Goal: Task Accomplishment & Management: Manage account settings

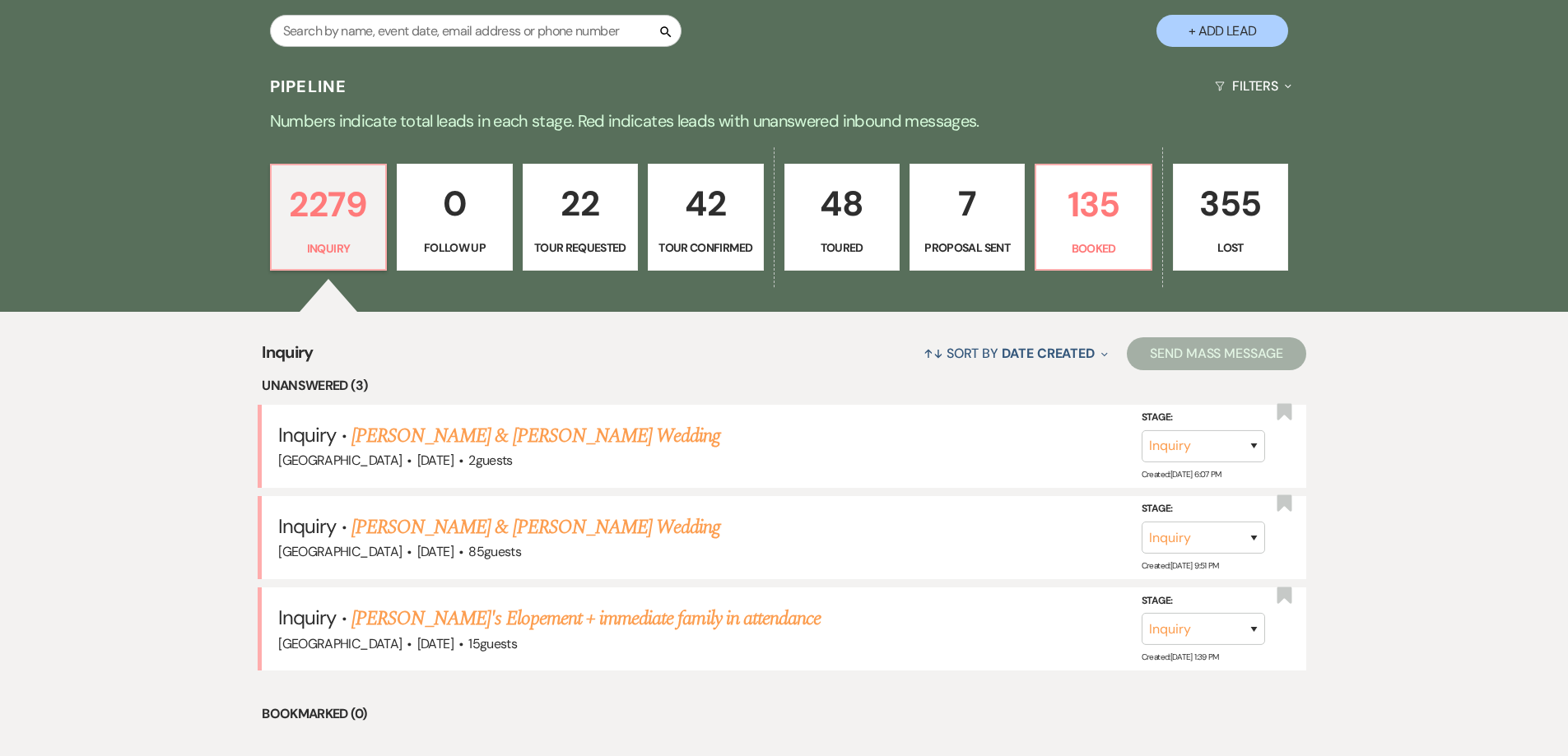
scroll to position [329, 0]
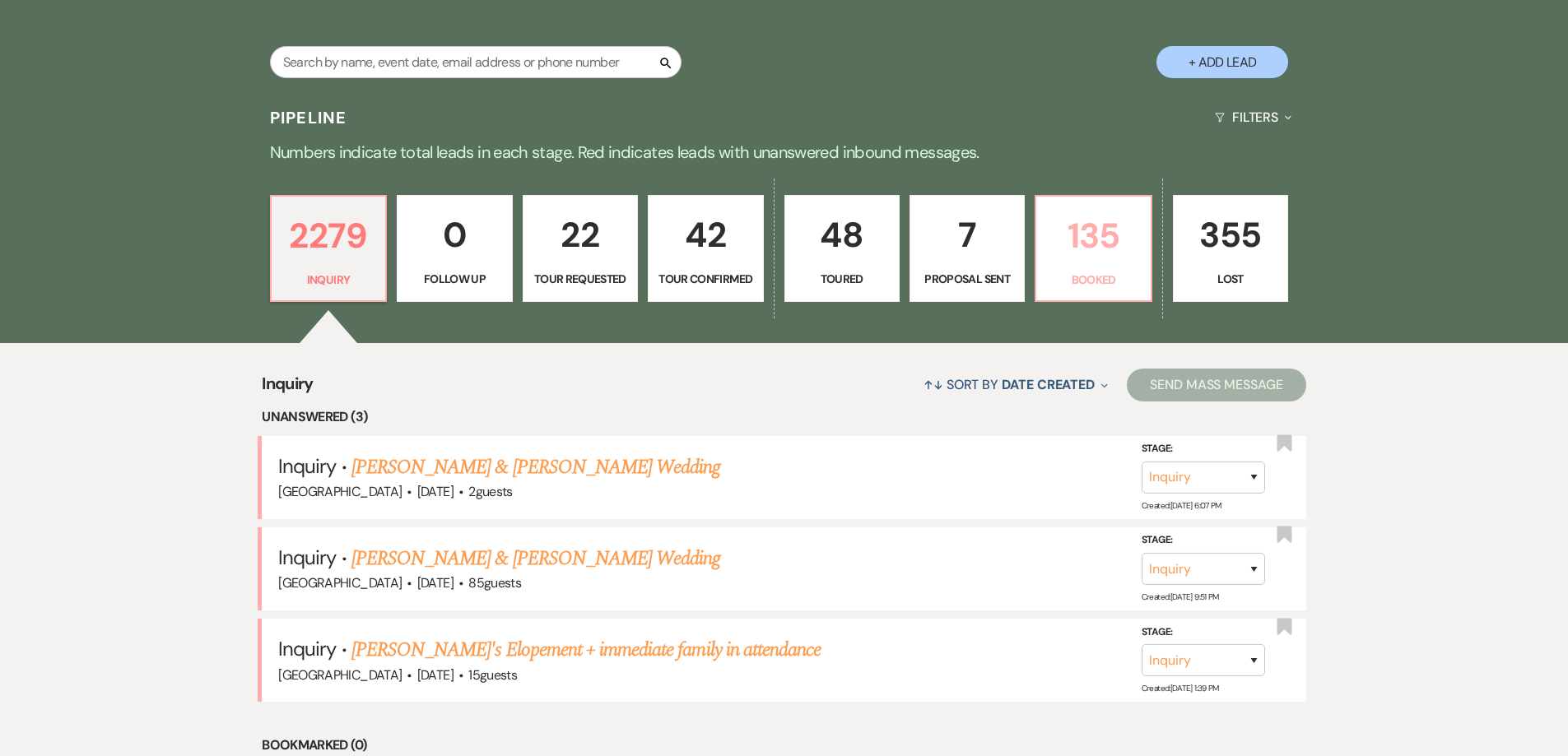
click at [1113, 264] on link "135 Booked" at bounding box center [1093, 248] width 117 height 107
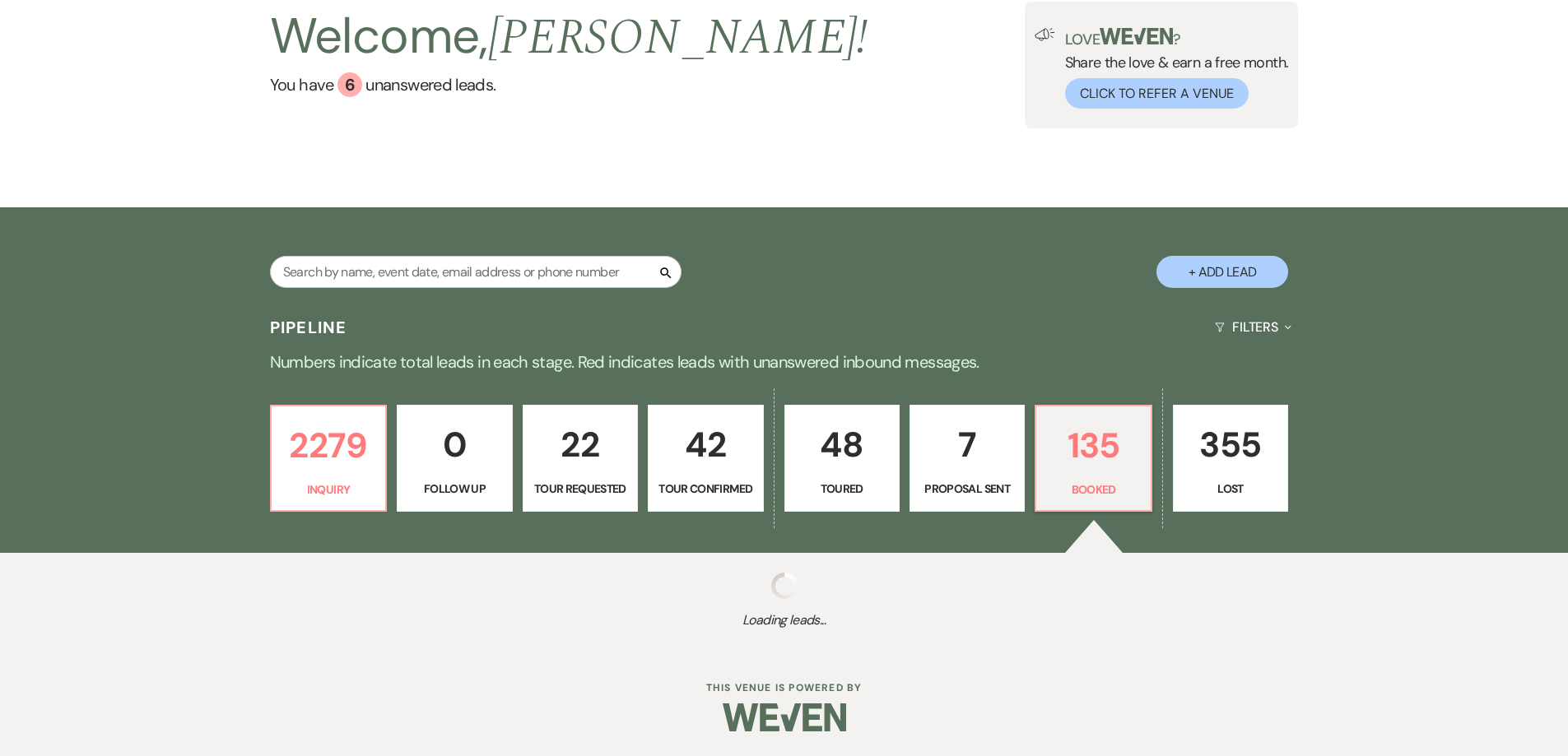
select select "7"
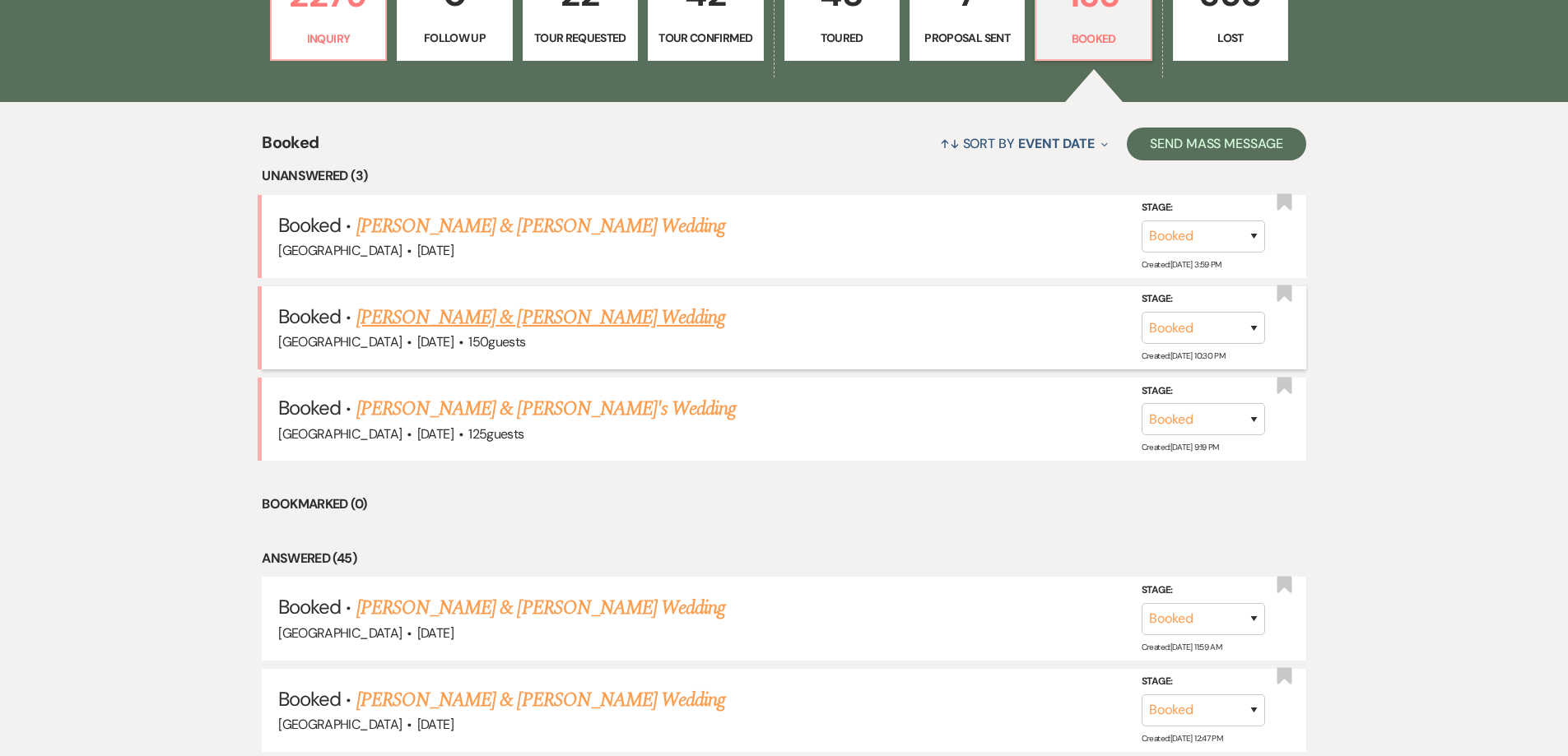
scroll to position [741, 0]
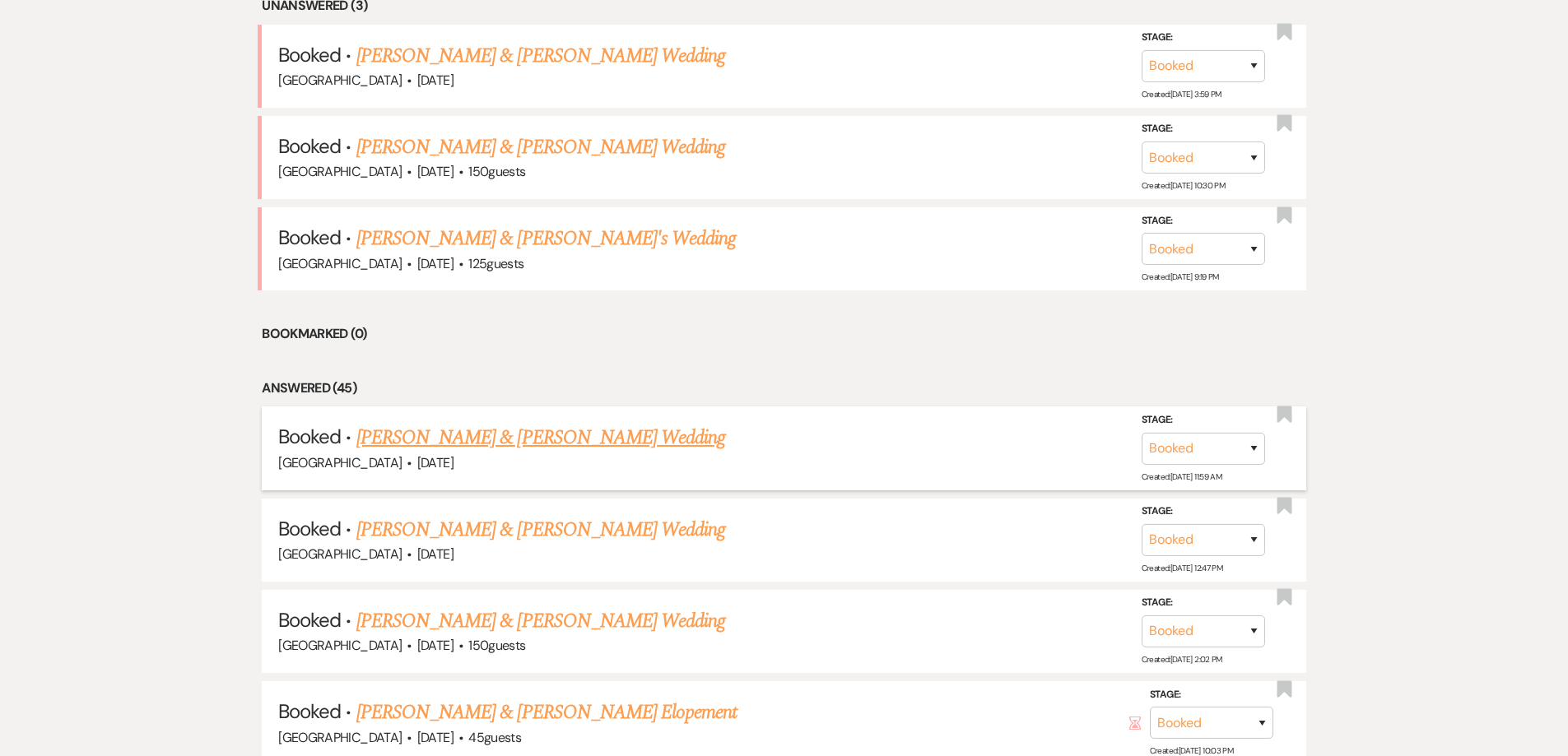
click at [502, 438] on link "[PERSON_NAME] & [PERSON_NAME] Wedding" at bounding box center [540, 438] width 369 height 30
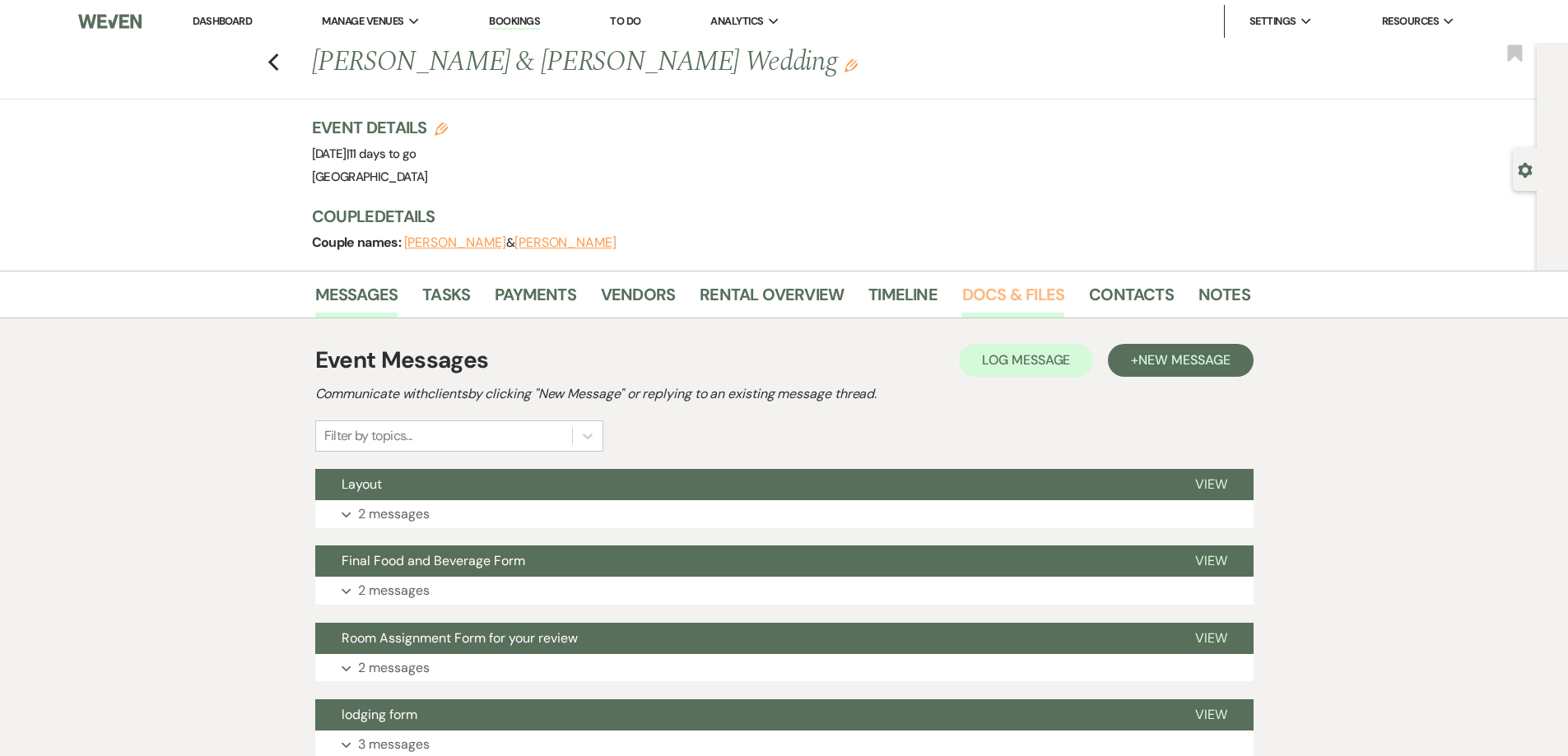
click at [971, 300] on link "Docs & Files" at bounding box center [1012, 300] width 102 height 36
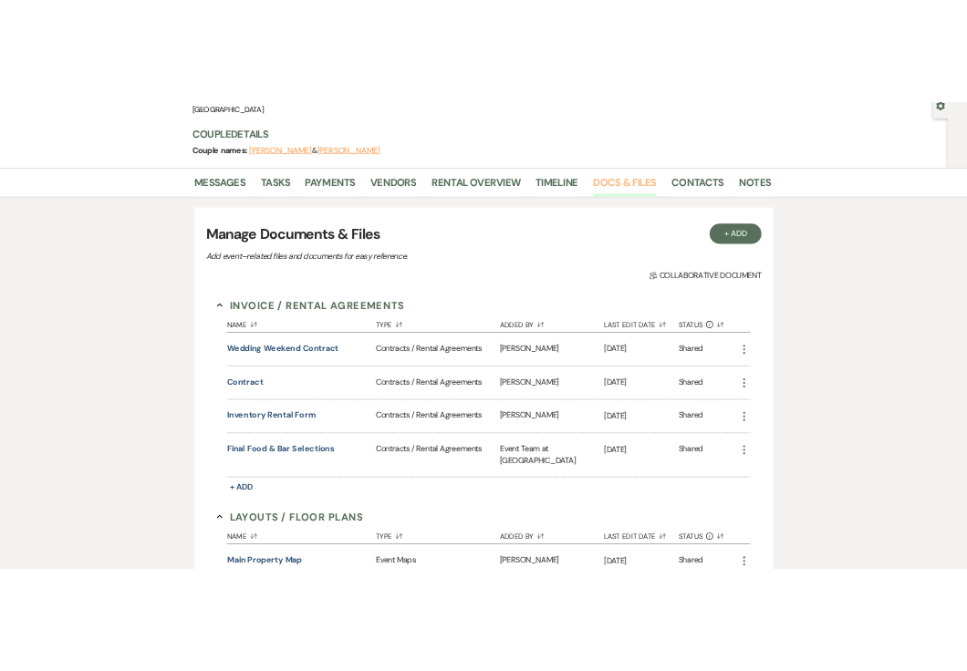
scroll to position [182, 0]
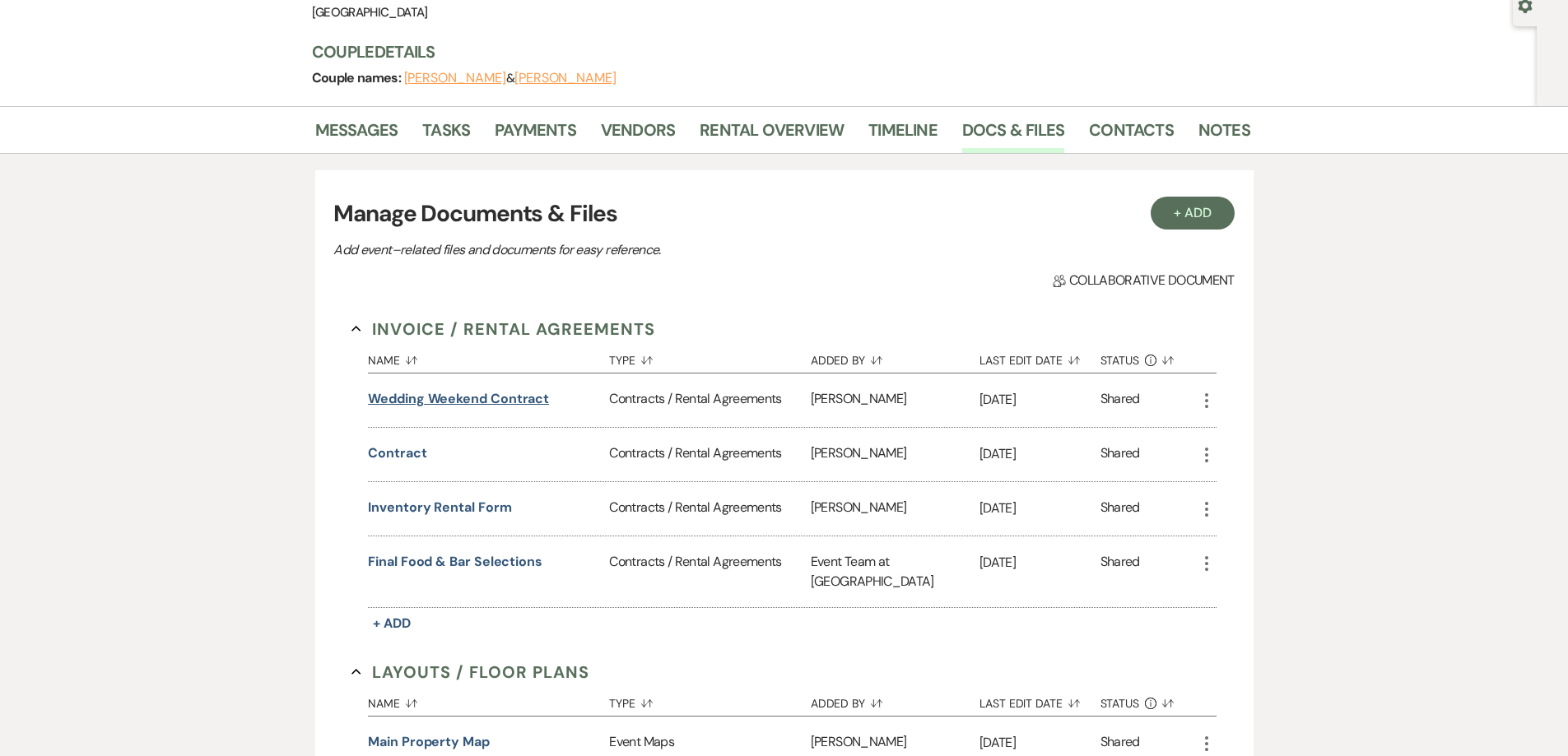
click at [485, 397] on button "Wedding Weekend Contract" at bounding box center [458, 399] width 181 height 20
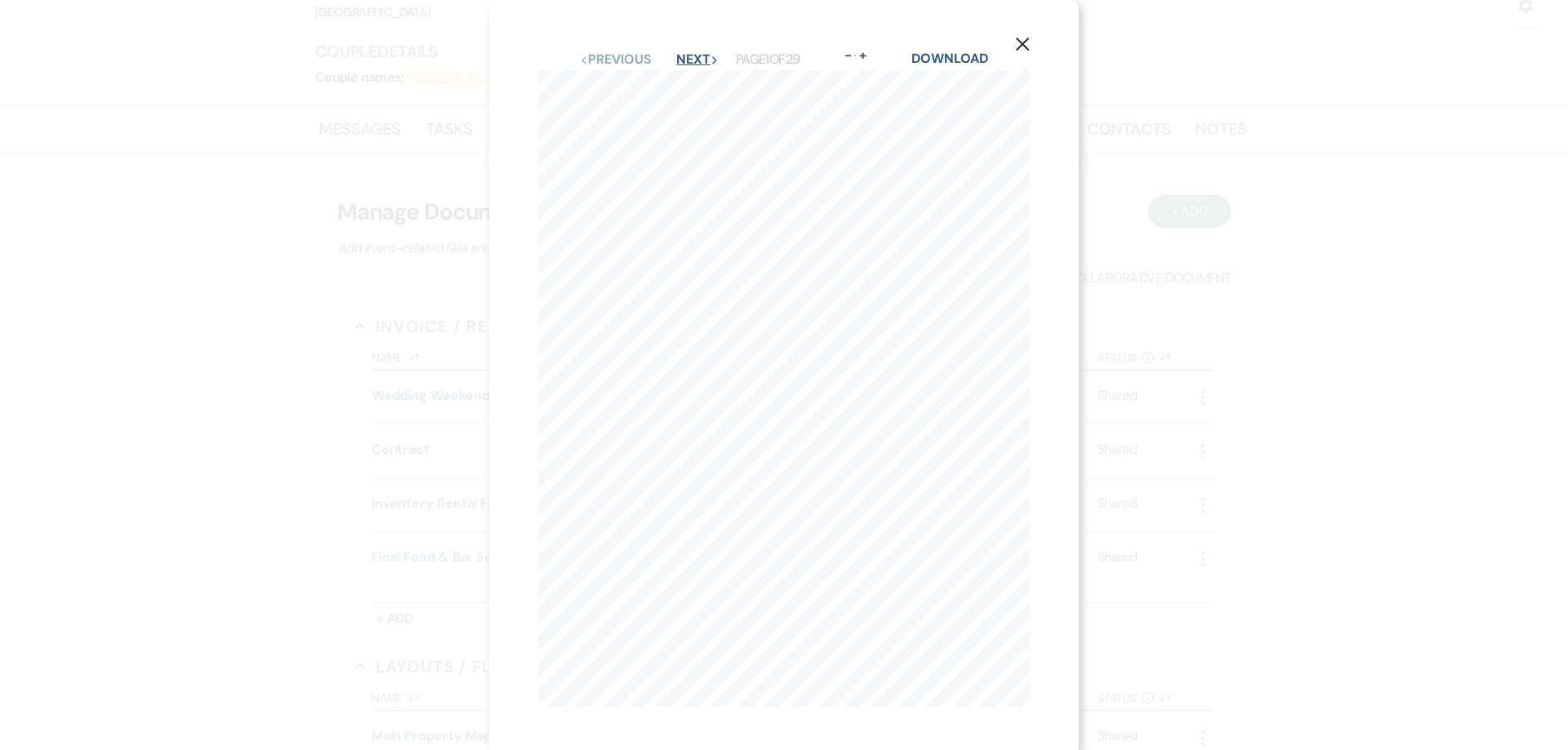
click at [684, 63] on button "Next Next" at bounding box center [697, 59] width 42 height 13
click at [684, 63] on button "Next Next" at bounding box center [696, 59] width 42 height 13
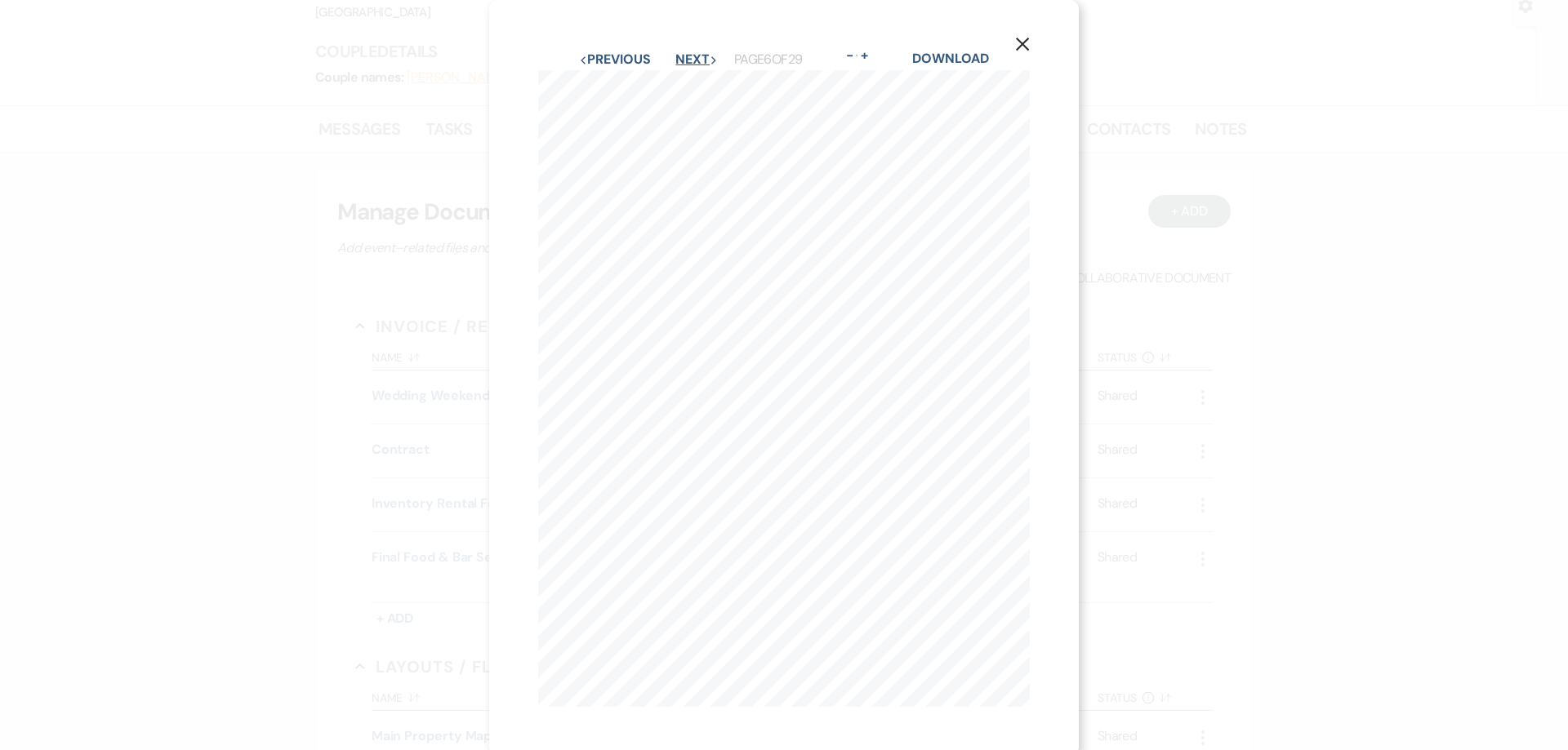
click at [684, 63] on button "Next Next" at bounding box center [696, 59] width 42 height 13
click at [684, 63] on button "Next Next" at bounding box center [697, 59] width 42 height 13
click at [684, 63] on button "Next Next" at bounding box center [696, 59] width 42 height 13
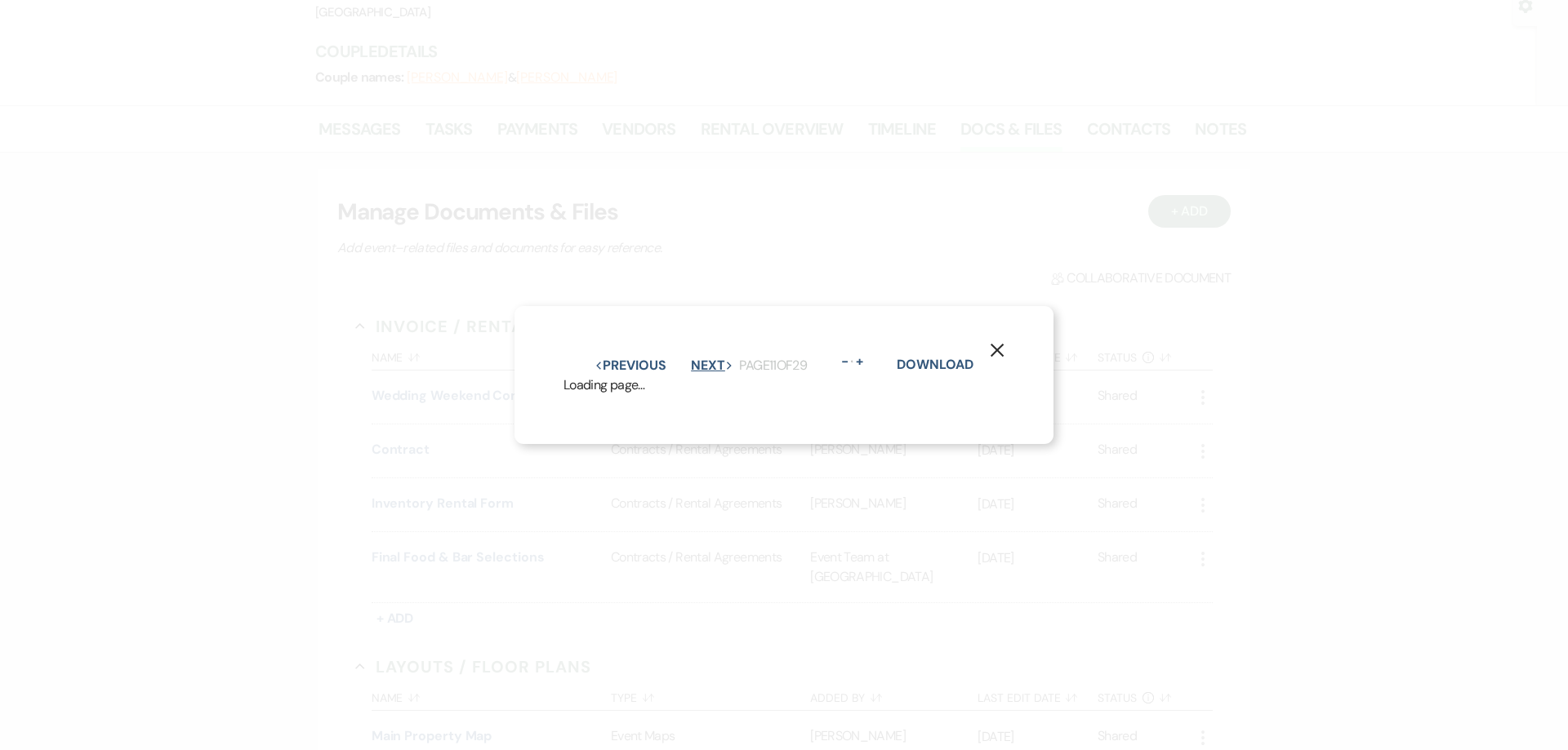
click at [691, 359] on button "Next Next" at bounding box center [712, 365] width 42 height 13
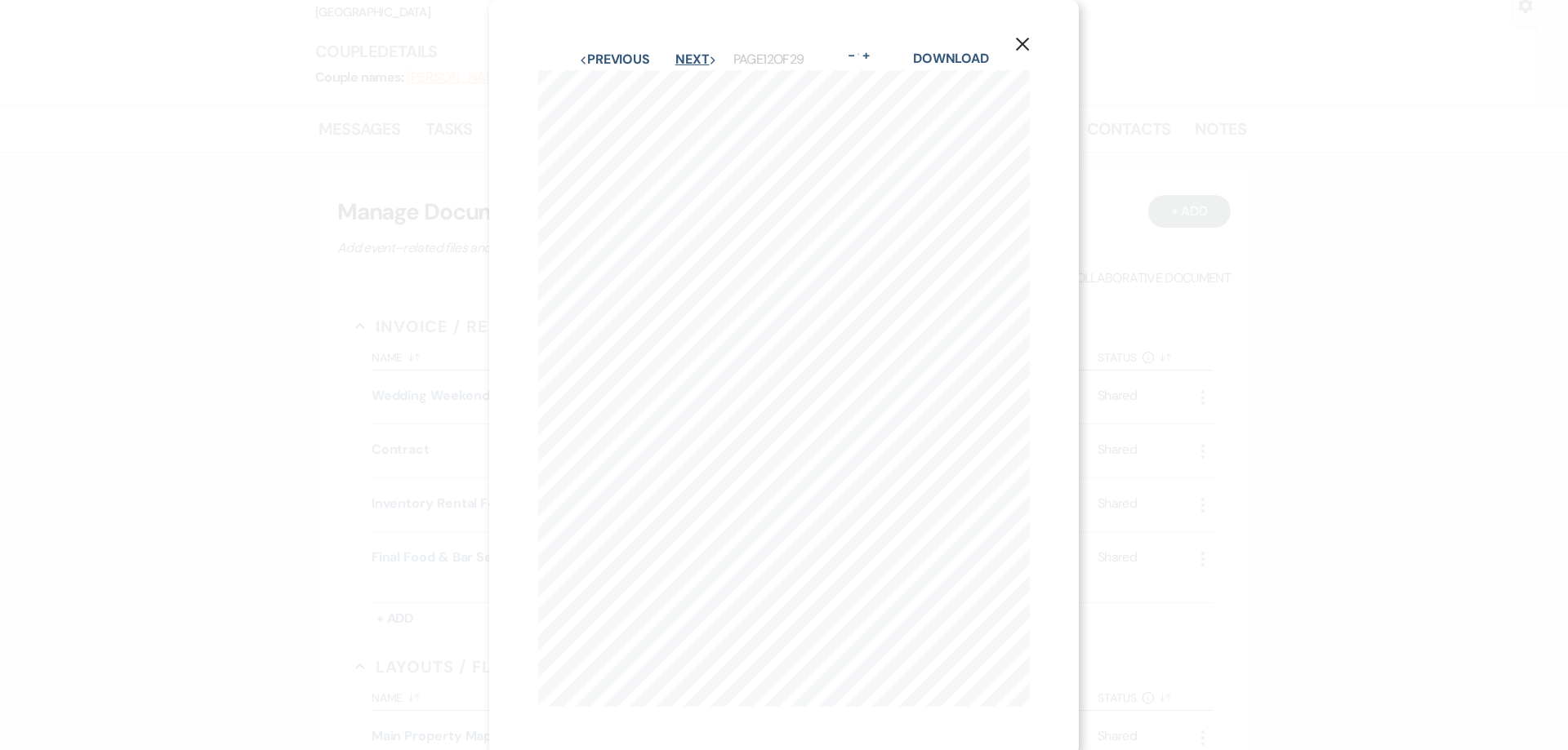
click at [684, 63] on button "Next Next" at bounding box center [696, 59] width 42 height 13
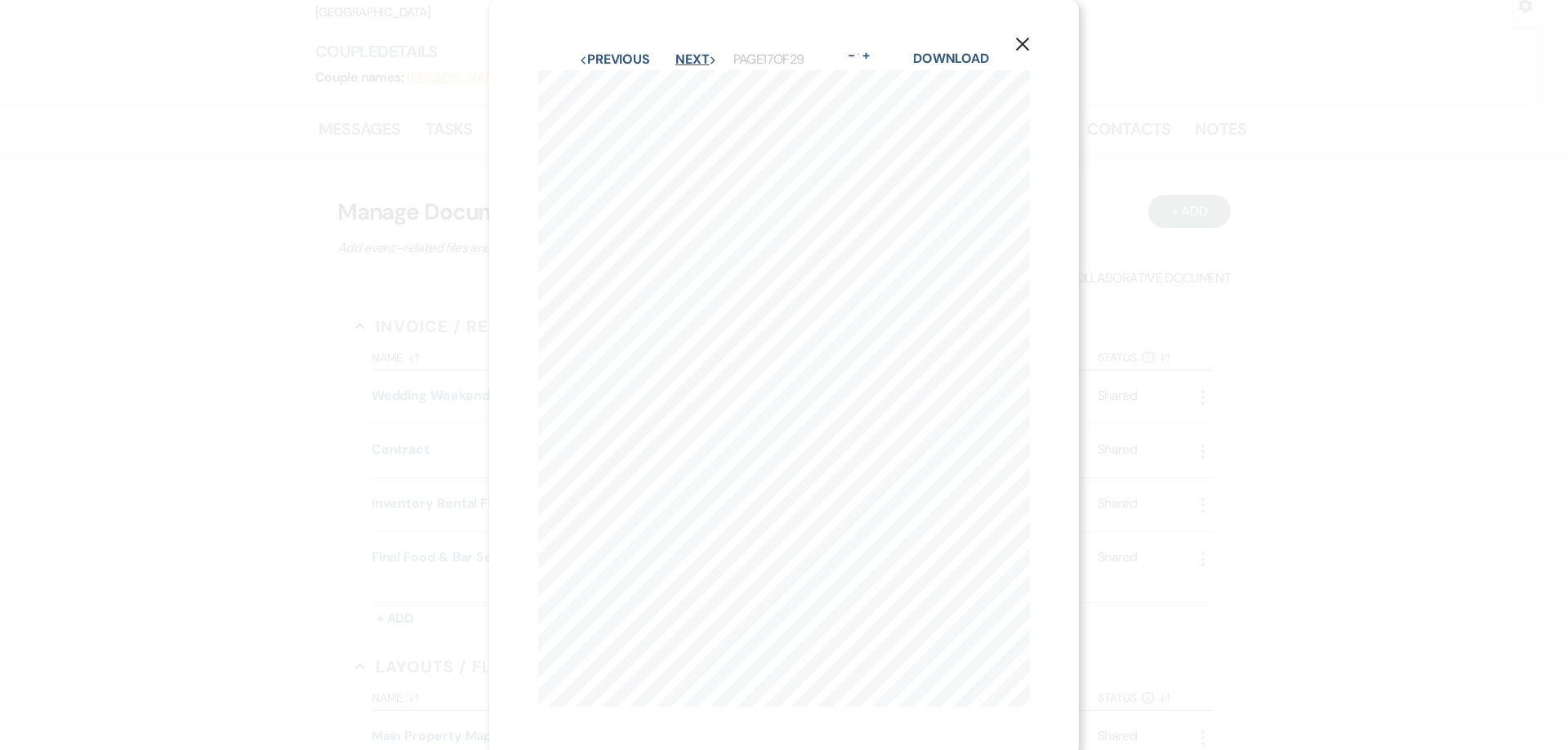
click at [684, 63] on button "Next Next" at bounding box center [696, 59] width 42 height 13
click at [609, 64] on button "Previous Previous" at bounding box center [614, 59] width 71 height 13
click at [612, 64] on button "Previous Previous" at bounding box center [614, 59] width 71 height 13
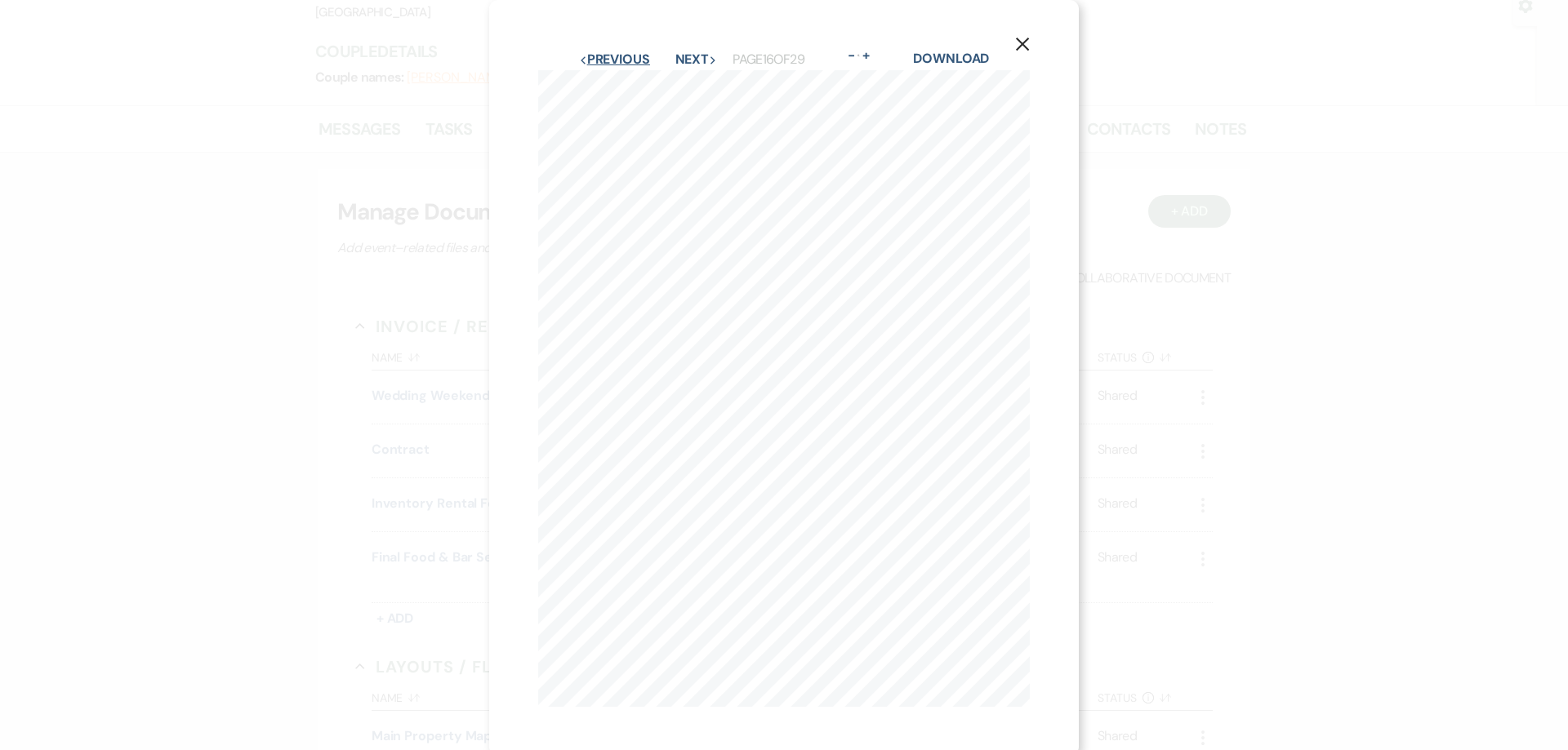
click at [612, 64] on button "Previous Previous" at bounding box center [614, 59] width 71 height 13
click at [693, 63] on button "Next Next" at bounding box center [696, 59] width 42 height 13
click at [595, 64] on button "Previous Previous" at bounding box center [614, 59] width 71 height 13
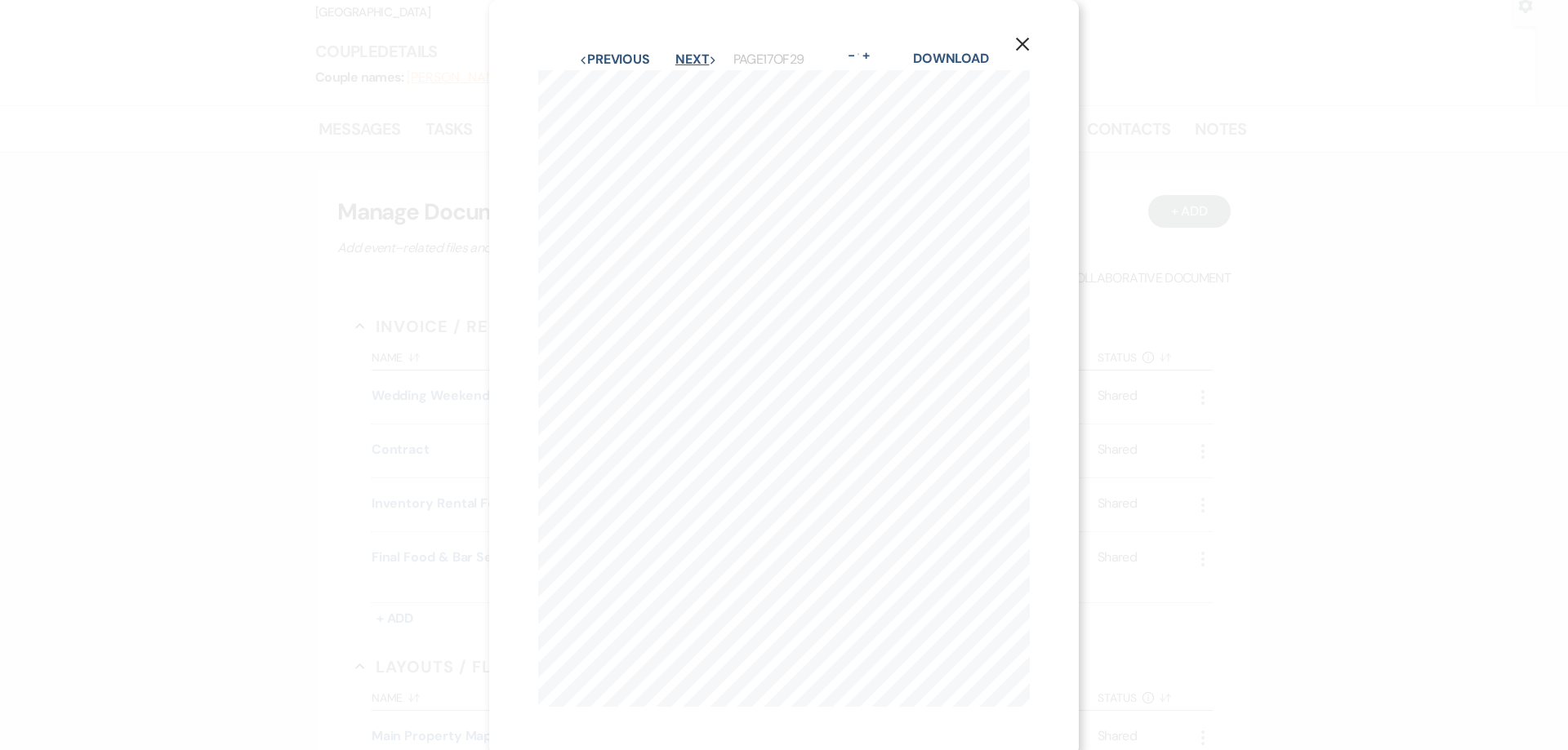
click at [702, 64] on button "Next Next" at bounding box center [696, 59] width 42 height 13
click at [709, 64] on icon "Next" at bounding box center [713, 60] width 8 height 8
click at [708, 64] on icon "Next" at bounding box center [712, 60] width 8 height 8
click at [702, 64] on button "Next Next" at bounding box center [696, 59] width 42 height 13
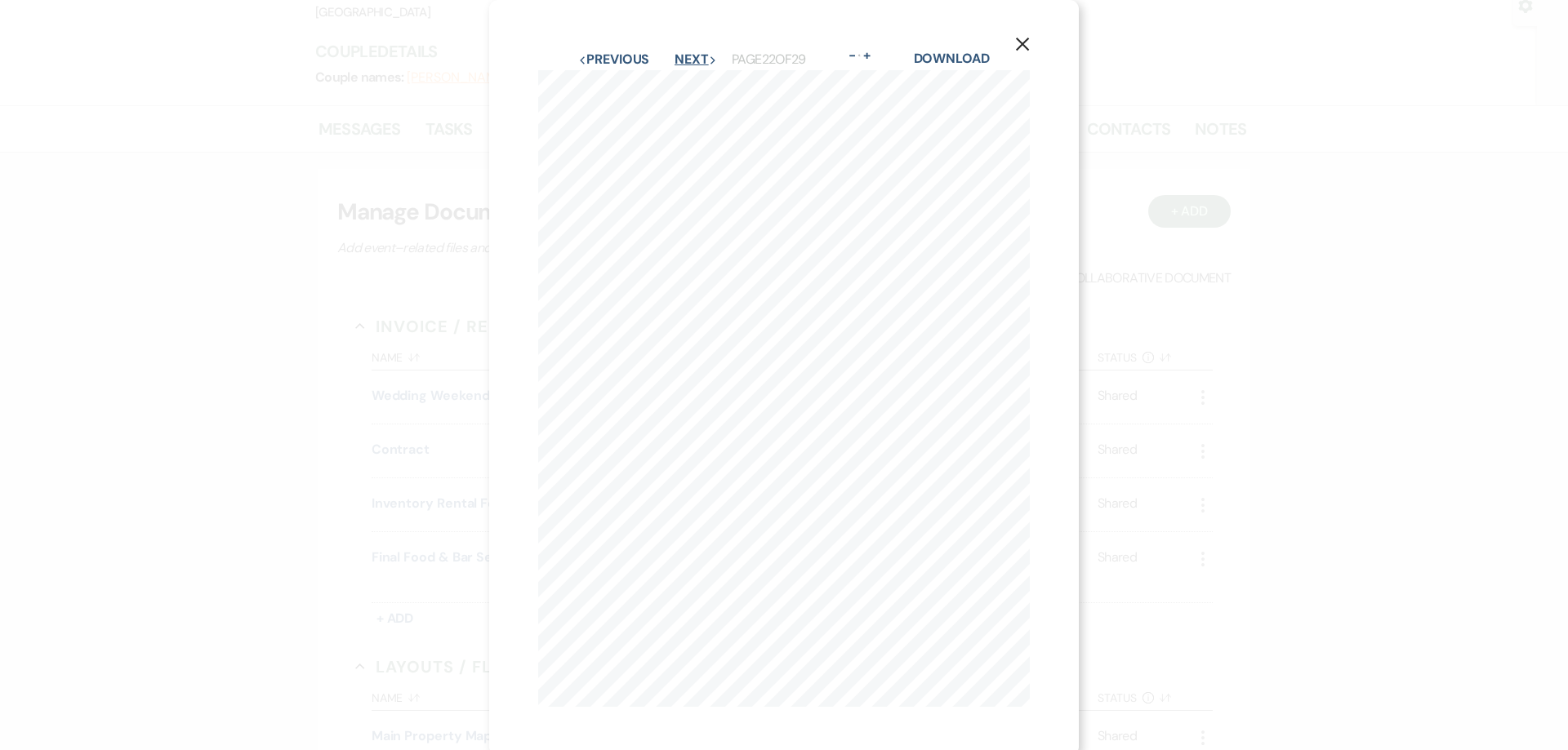
click at [709, 64] on icon "Next" at bounding box center [713, 60] width 8 height 8
click at [639, 63] on button "Previous Previous" at bounding box center [613, 59] width 71 height 13
click at [632, 63] on button "Previous Previous" at bounding box center [613, 59] width 71 height 13
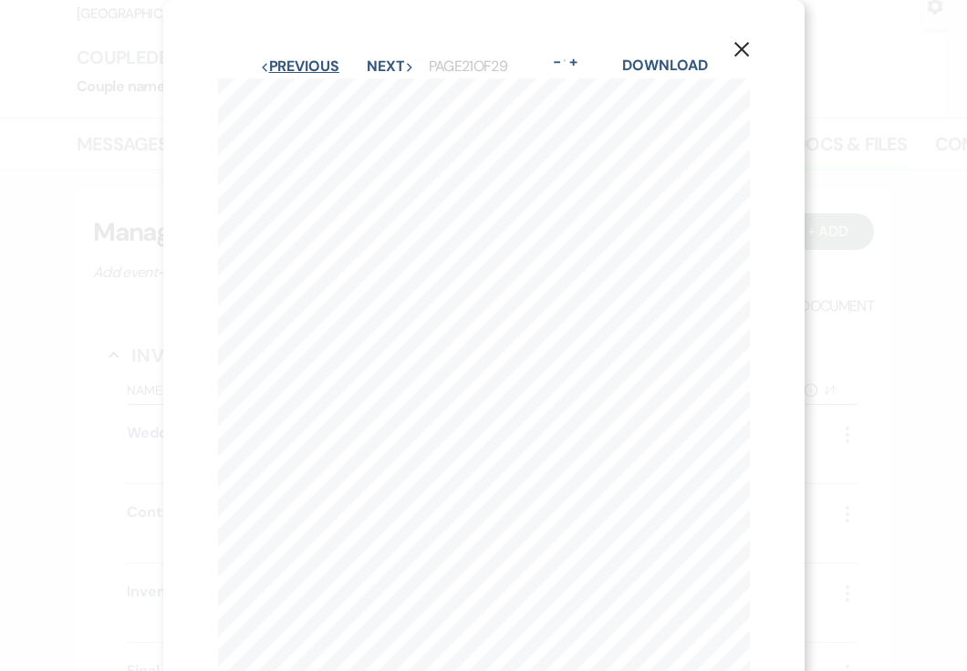
click at [296, 62] on button "Previous Previous" at bounding box center [299, 66] width 79 height 15
click at [391, 65] on button "Next Next" at bounding box center [389, 66] width 47 height 15
click at [391, 65] on button "Next Next" at bounding box center [390, 66] width 47 height 15
click at [389, 64] on button "Next Next" at bounding box center [390, 66] width 47 height 15
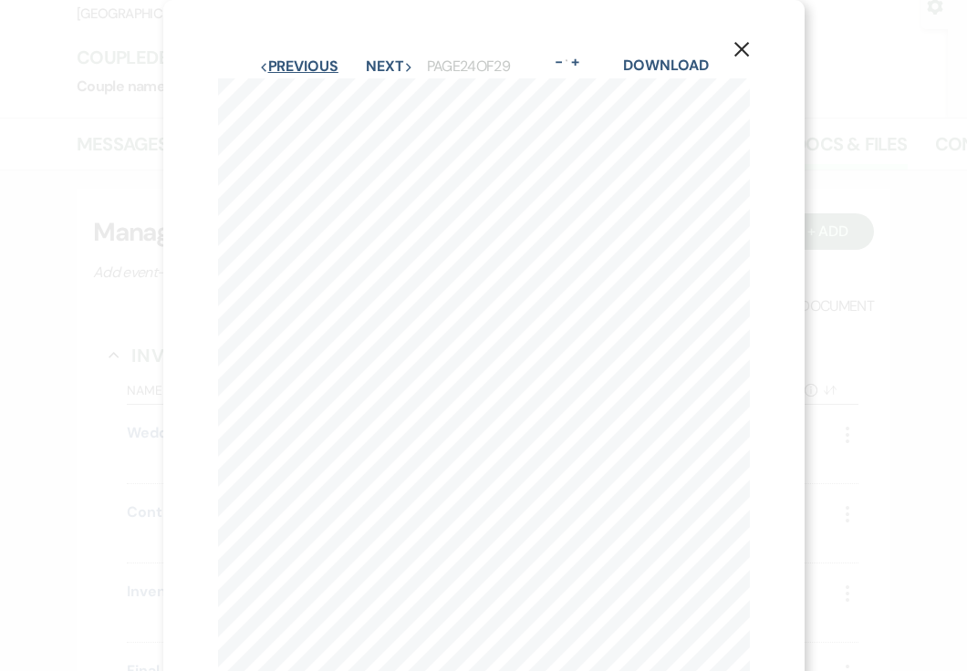
click at [317, 71] on button "Previous Previous" at bounding box center [298, 66] width 79 height 15
click at [309, 64] on button "Previous Previous" at bounding box center [298, 66] width 79 height 15
click at [309, 64] on button "Previous Previous" at bounding box center [299, 66] width 79 height 15
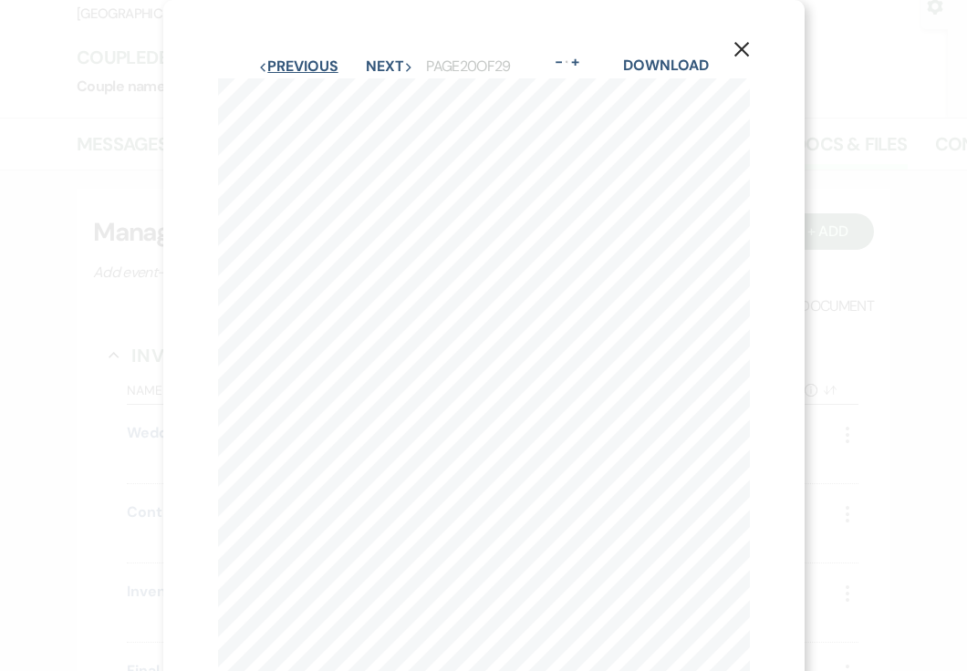
click at [309, 64] on button "Previous Previous" at bounding box center [297, 66] width 79 height 15
click at [309, 64] on button "Previous Previous" at bounding box center [298, 66] width 79 height 15
click at [400, 67] on button "Next Next" at bounding box center [390, 66] width 47 height 15
click at [312, 64] on button "Previous Previous" at bounding box center [298, 66] width 79 height 15
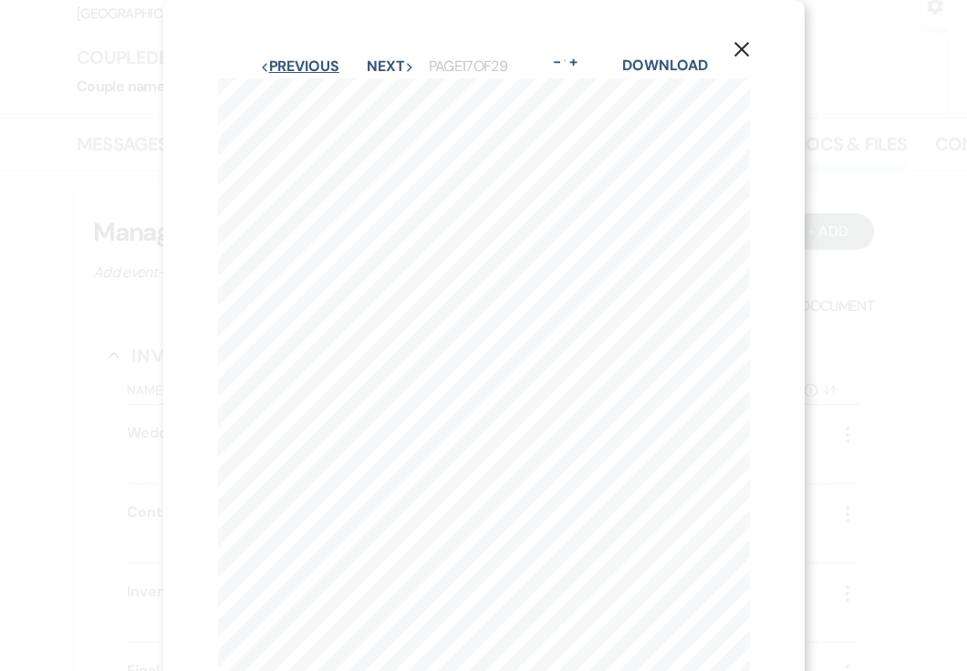
click at [312, 64] on button "Previous Previous" at bounding box center [299, 66] width 79 height 15
click at [367, 64] on button "Next Next" at bounding box center [390, 66] width 47 height 15
